Goal: Navigation & Orientation: Go to known website

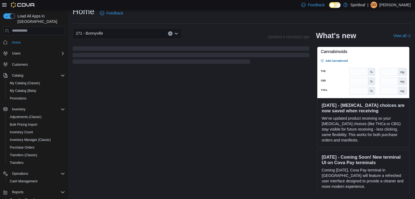
scroll to position [129, 0]
